Goal: Task Accomplishment & Management: Complete application form

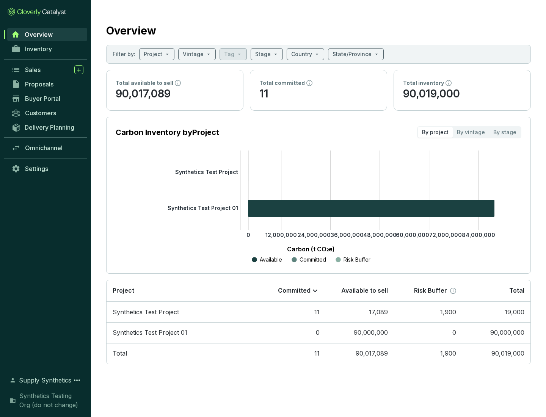
click at [47, 84] on span "Proposals" at bounding box center [39, 84] width 28 height 8
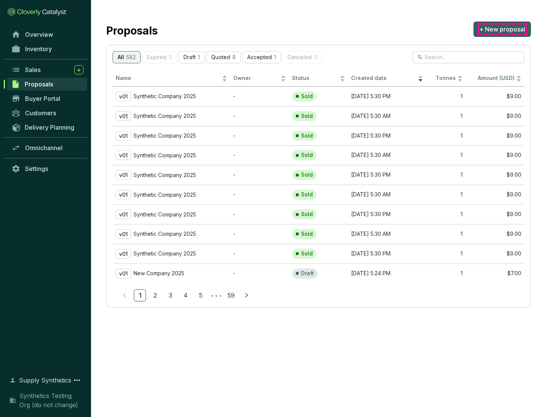
click at [502, 29] on span "+ New proposal" at bounding box center [502, 29] width 46 height 9
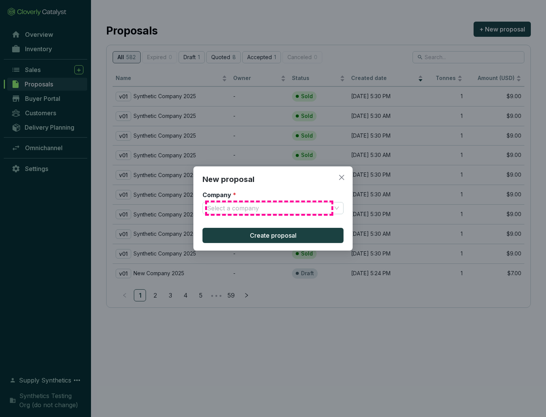
click at [269, 208] on input "Company *" at bounding box center [269, 207] width 124 height 11
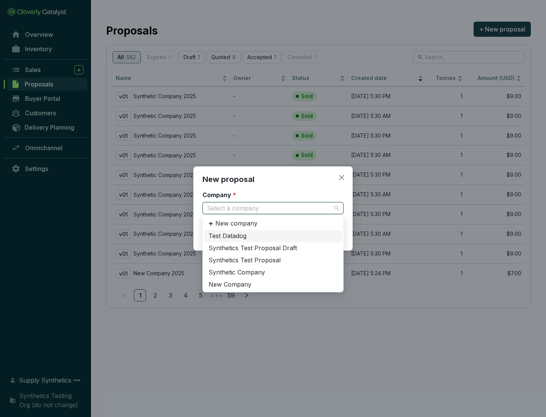
click at [273, 272] on div "Synthetic Company" at bounding box center [273, 272] width 129 height 8
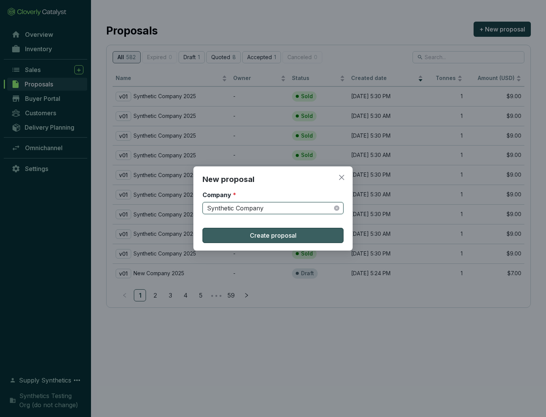
click at [273, 235] on span "Create proposal" at bounding box center [273, 235] width 47 height 9
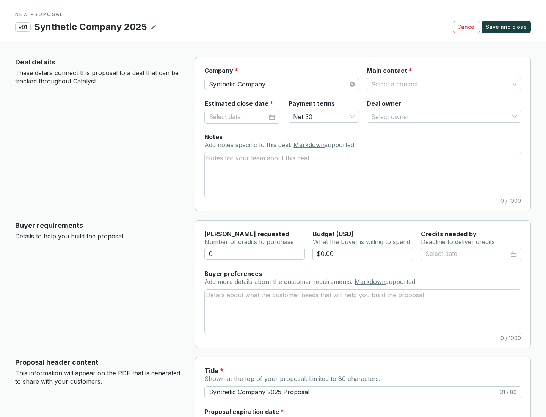
click at [440, 84] on input "Main contact *" at bounding box center [440, 83] width 138 height 11
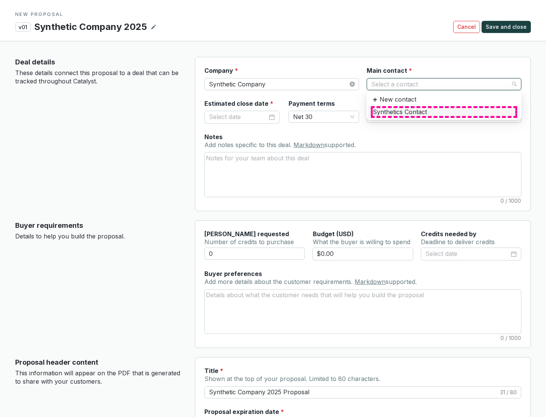
click at [444, 112] on div "Synthetics Contact" at bounding box center [444, 112] width 143 height 8
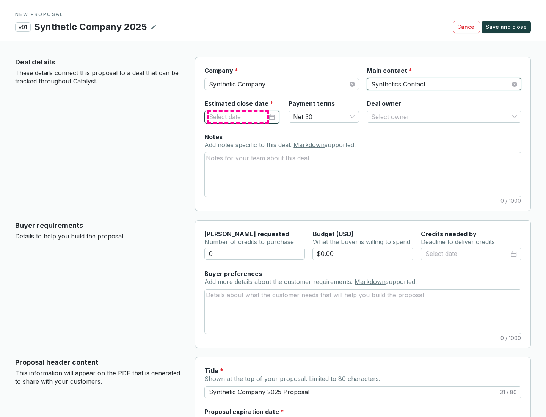
click at [238, 117] on input "Estimated close date *" at bounding box center [238, 117] width 58 height 10
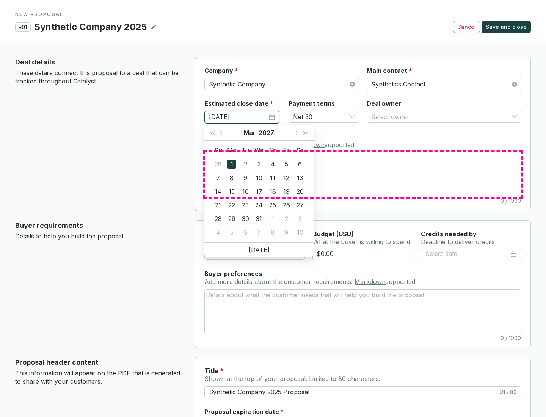
type input "[DATE]"
click at [363, 174] on textarea "Notes Add notes specific to this deal. Markdown supported." at bounding box center [363, 174] width 316 height 44
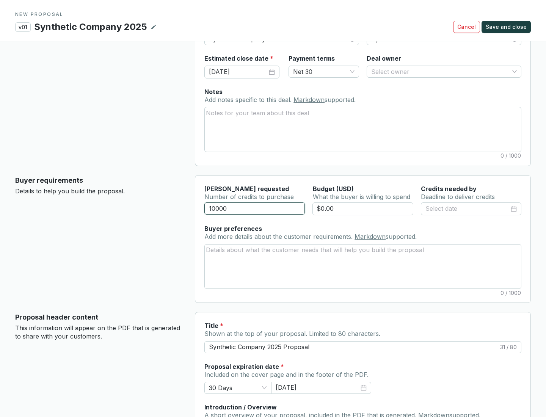
scroll to position [45, 0]
type input "10000"
type input "$0.00"
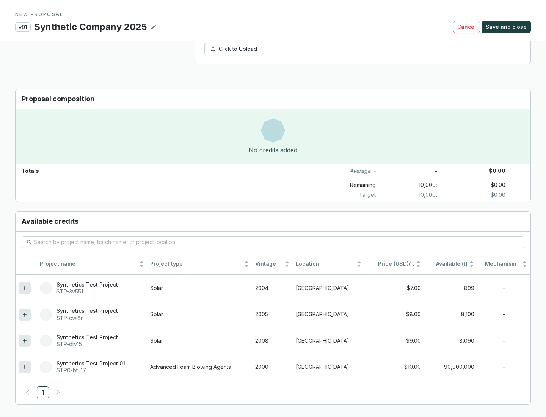
click at [25, 341] on icon at bounding box center [24, 340] width 3 height 3
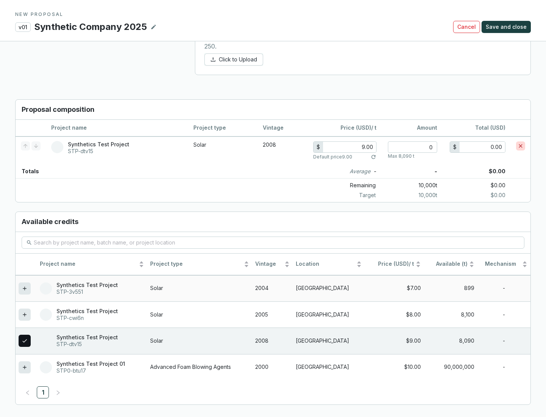
scroll to position [436, 0]
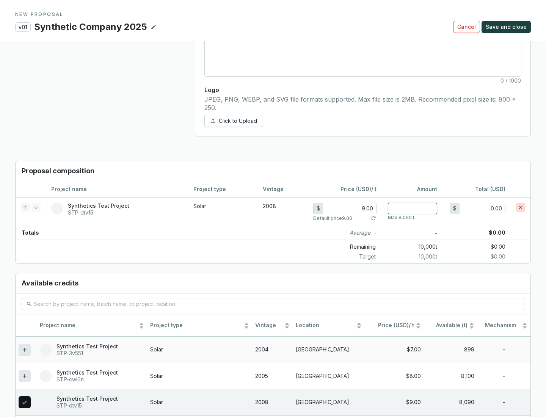
type input "1"
type input "9.00"
type input "1"
click at [507, 27] on span "Save and close" at bounding box center [506, 27] width 41 height 8
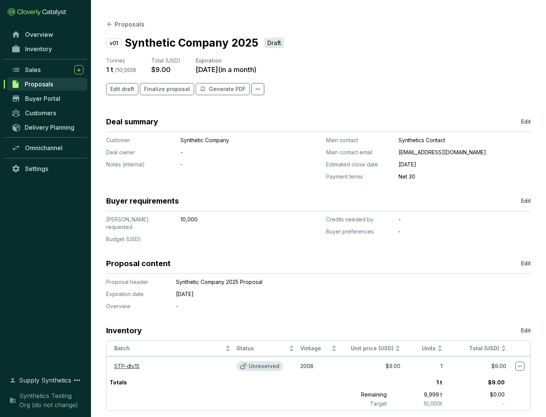
click at [165, 89] on span "Finalize proposal" at bounding box center [167, 89] width 46 height 8
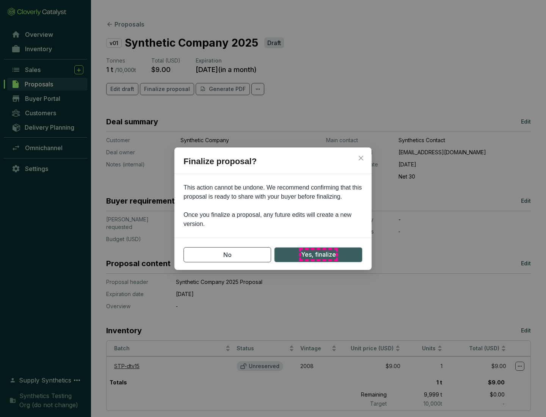
click at [318, 254] on span "Yes, finalize" at bounding box center [318, 254] width 35 height 9
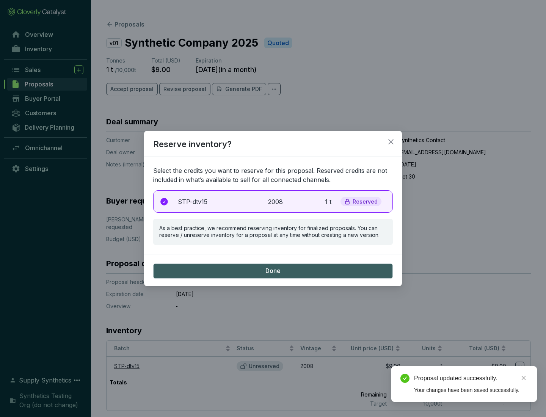
click at [273, 201] on p "2008" at bounding box center [276, 201] width 17 height 9
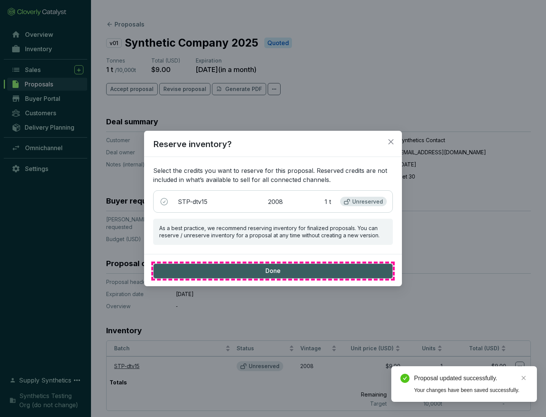
click at [273, 271] on span "Done" at bounding box center [272, 271] width 15 height 8
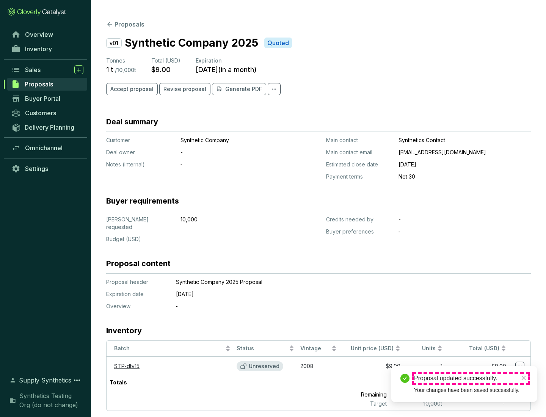
click at [471, 378] on div "Proposal updated successfully." at bounding box center [471, 378] width 114 height 9
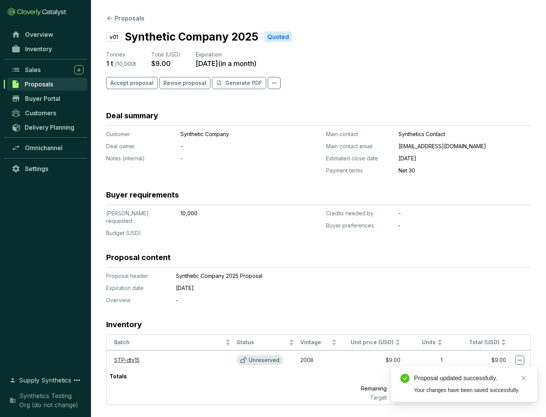
click at [520, 360] on icon at bounding box center [520, 360] width 4 height 1
click at [497, 370] on div "Proposal updated successfully. Your changes have been saved successfully." at bounding box center [464, 384] width 146 height 36
click at [471, 378] on div "Proposal updated successfully." at bounding box center [471, 378] width 114 height 9
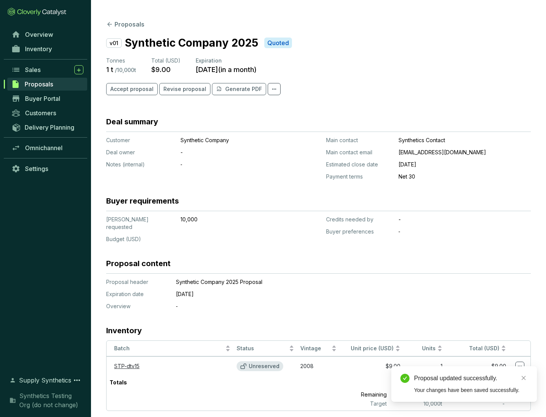
click at [131, 89] on span "Accept proposal" at bounding box center [131, 89] width 43 height 8
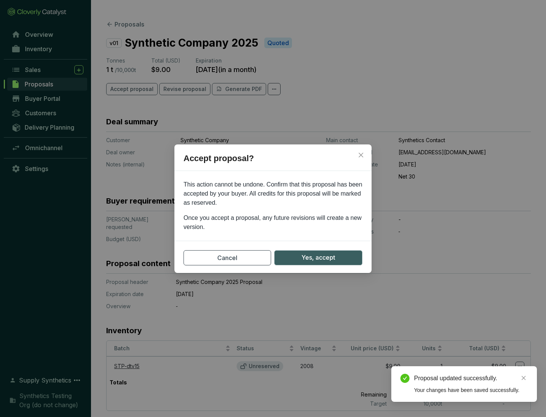
click at [318, 257] on span "Yes, accept" at bounding box center [318, 257] width 34 height 9
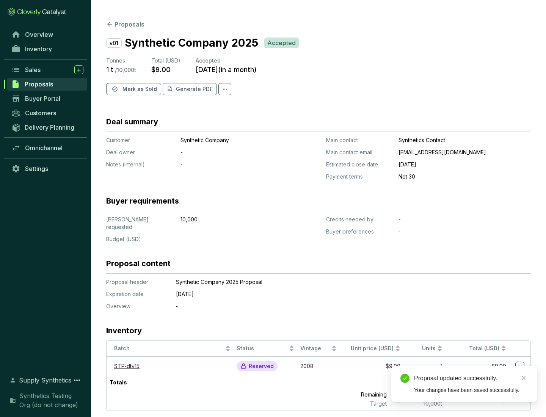
click at [139, 89] on span "Mark as Sold" at bounding box center [139, 89] width 35 height 8
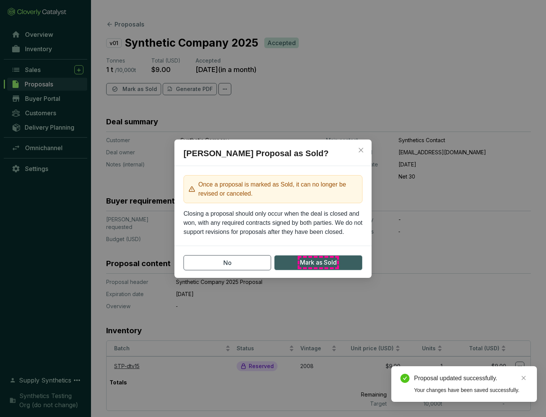
click at [318, 262] on span "Mark as Sold" at bounding box center [318, 262] width 37 height 9
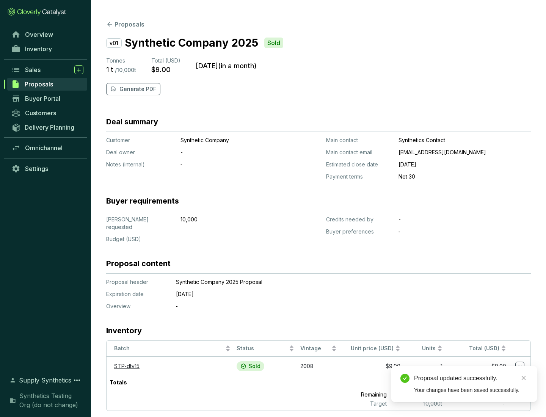
click at [137, 89] on p "Generate PDF" at bounding box center [137, 89] width 37 height 8
click at [471, 378] on div "Proposal updated successfully." at bounding box center [471, 378] width 114 height 9
